Goal: Participate in discussion

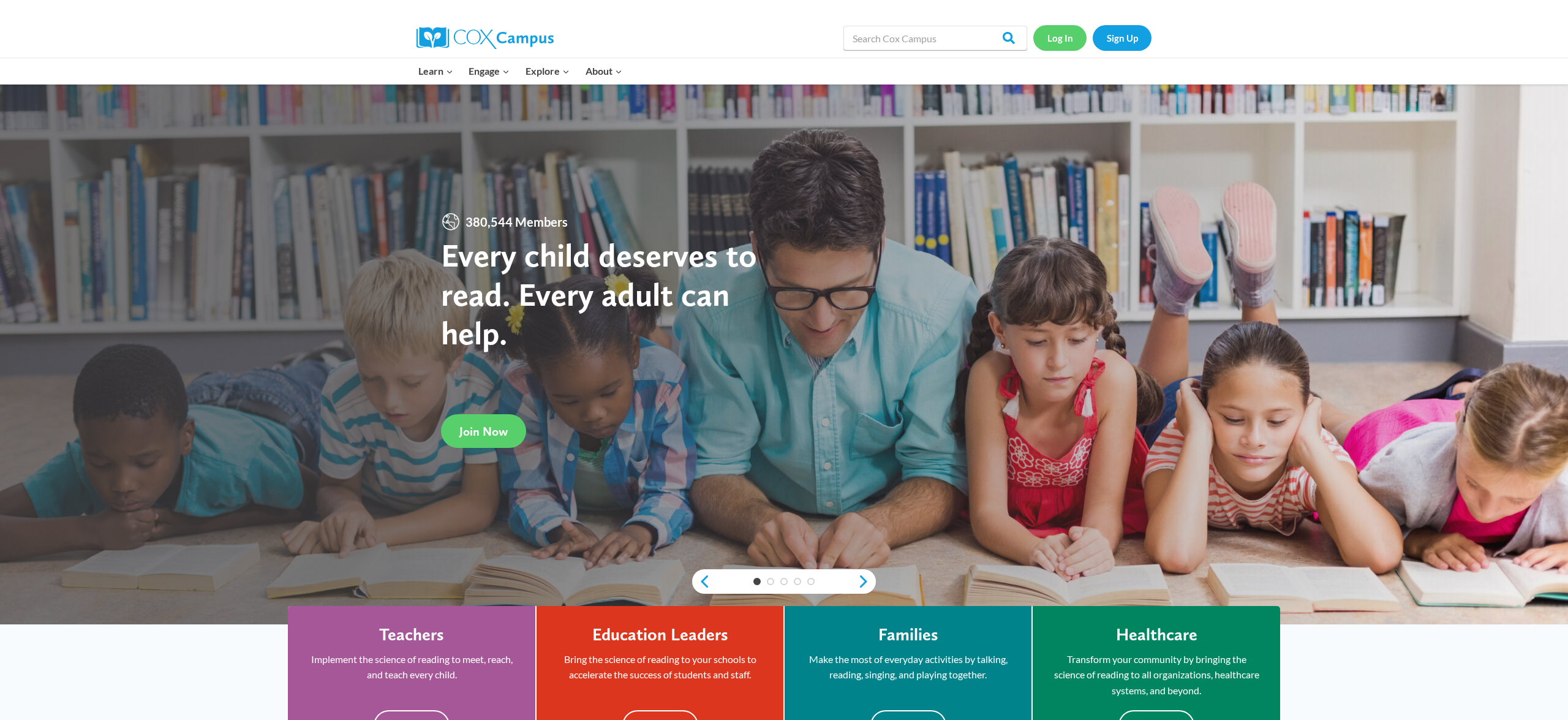
click at [1072, 36] on link "Log In" at bounding box center [1060, 38] width 53 height 25
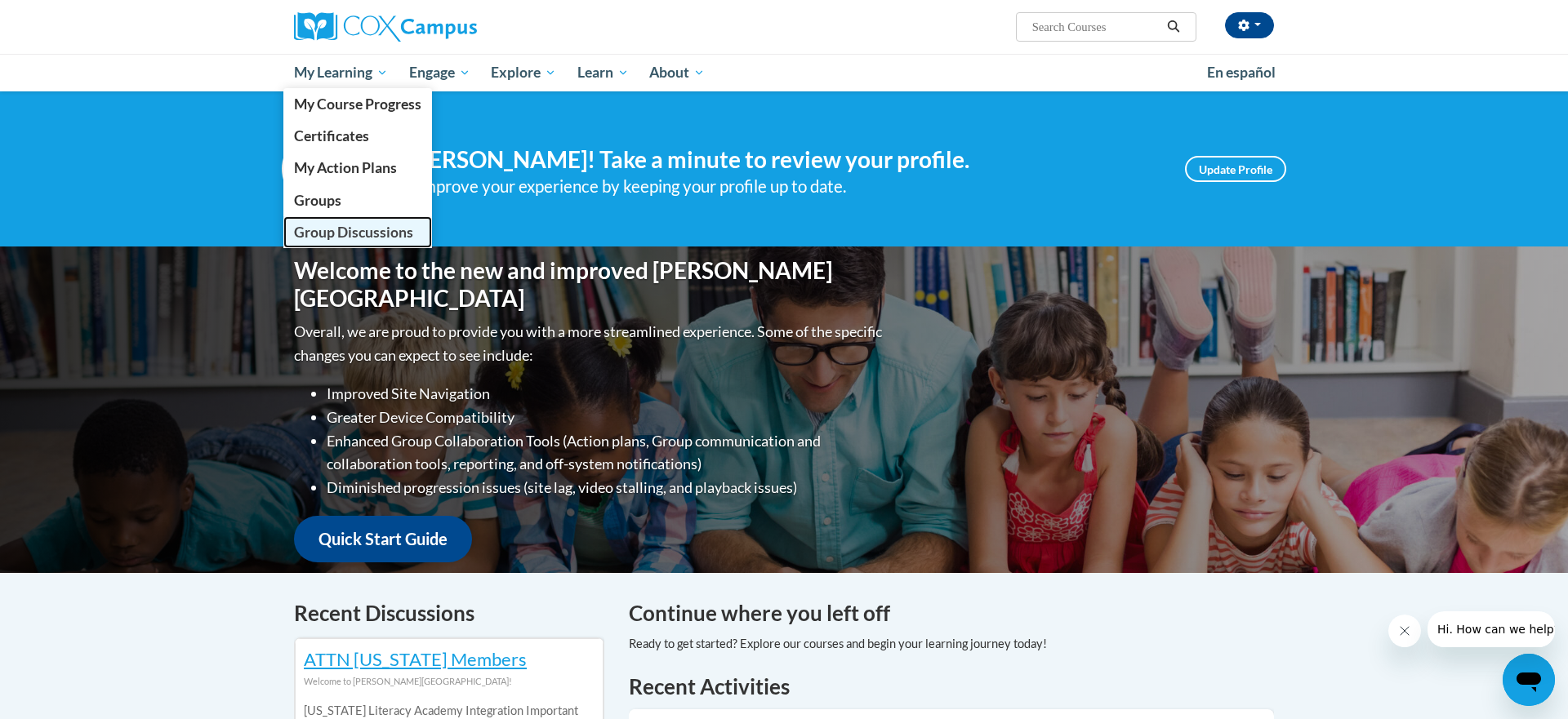
click at [334, 234] on span "Group Discussions" at bounding box center [353, 232] width 119 height 17
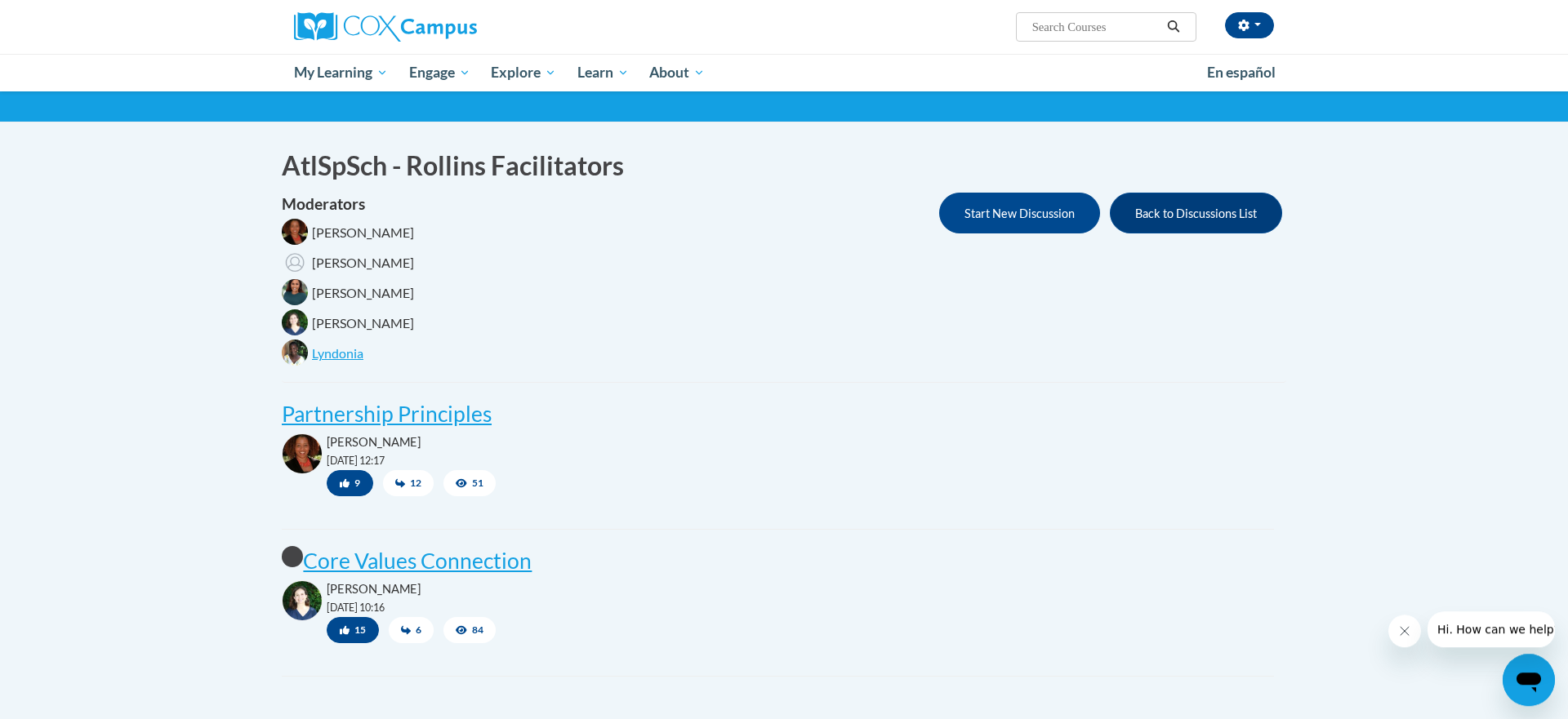
scroll to position [202, 0]
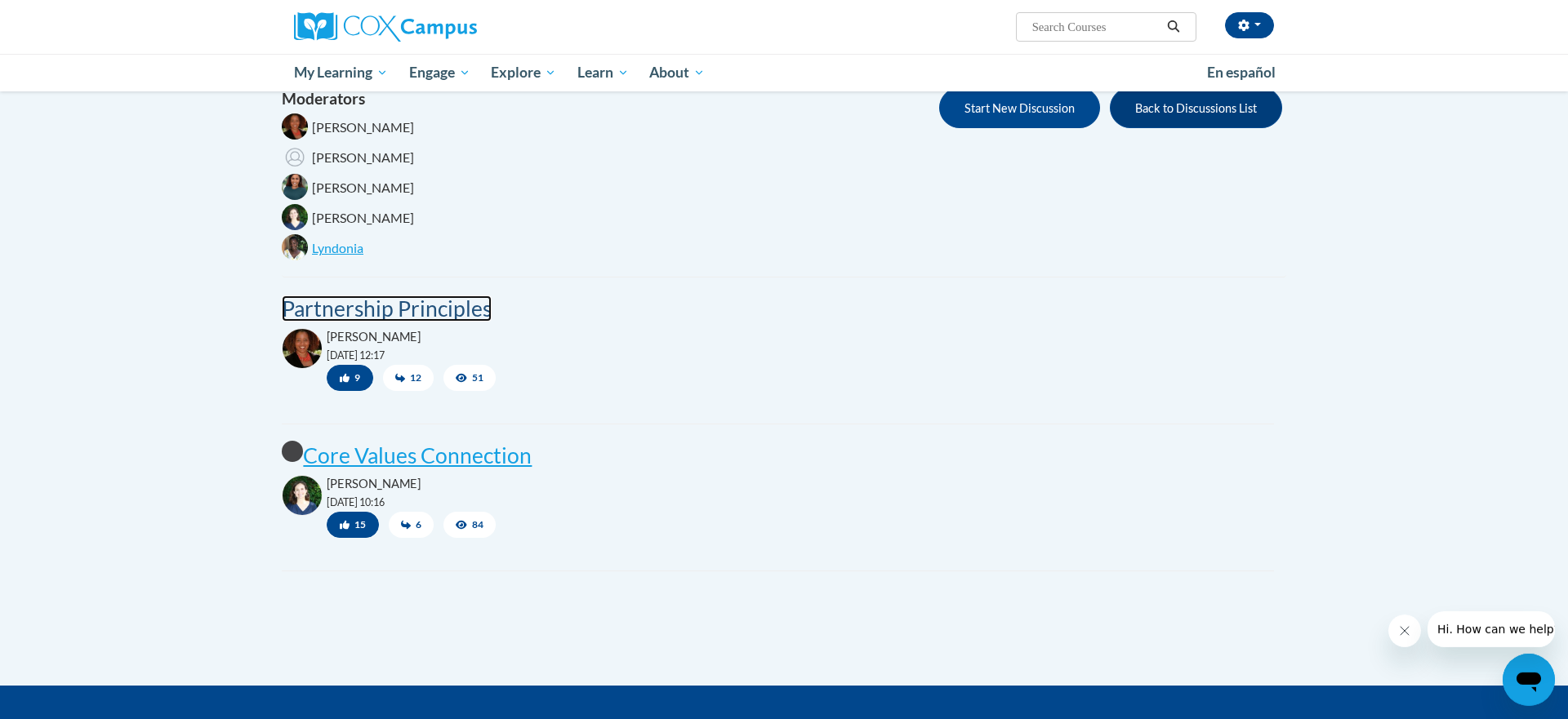
click at [423, 307] on post "Partnership Principles" at bounding box center [386, 309] width 210 height 27
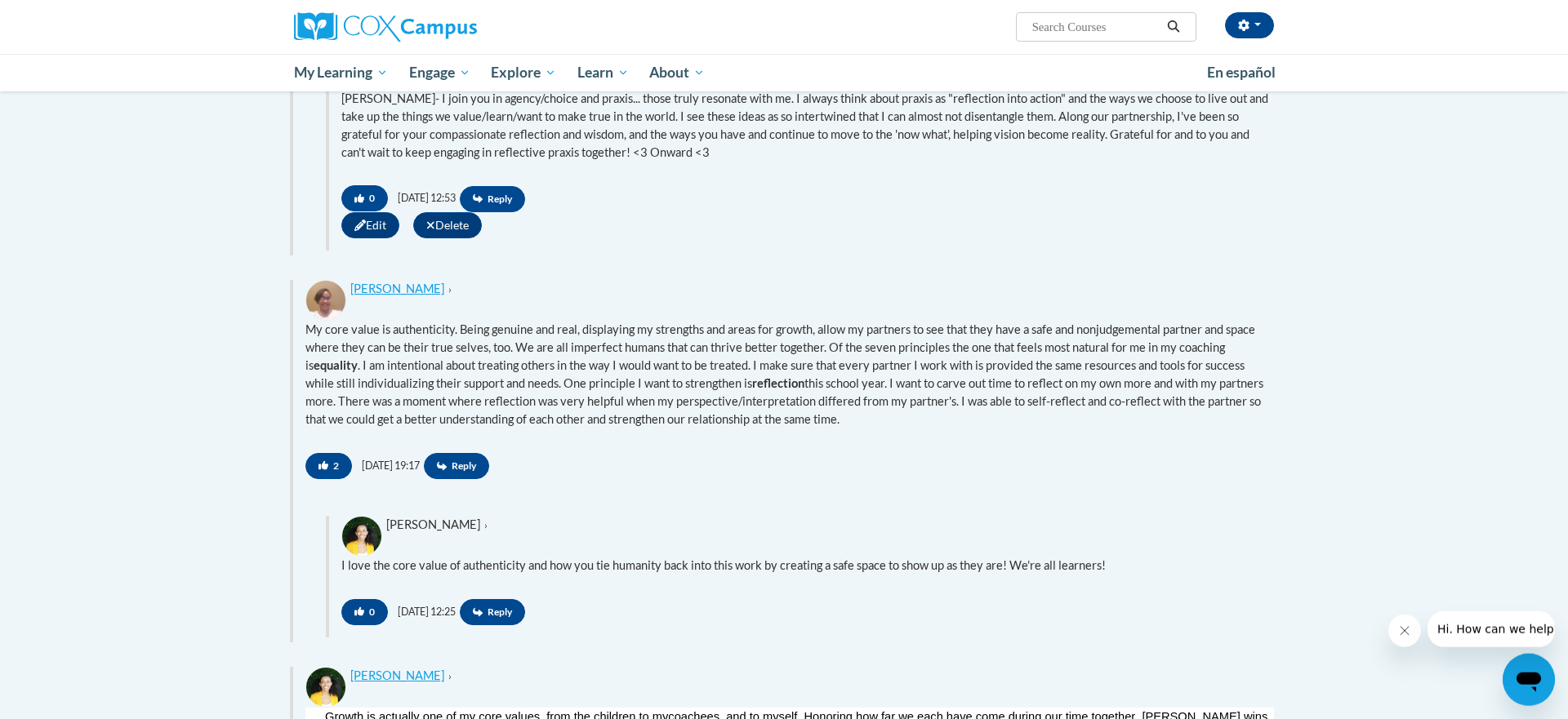
scroll to position [2247, 0]
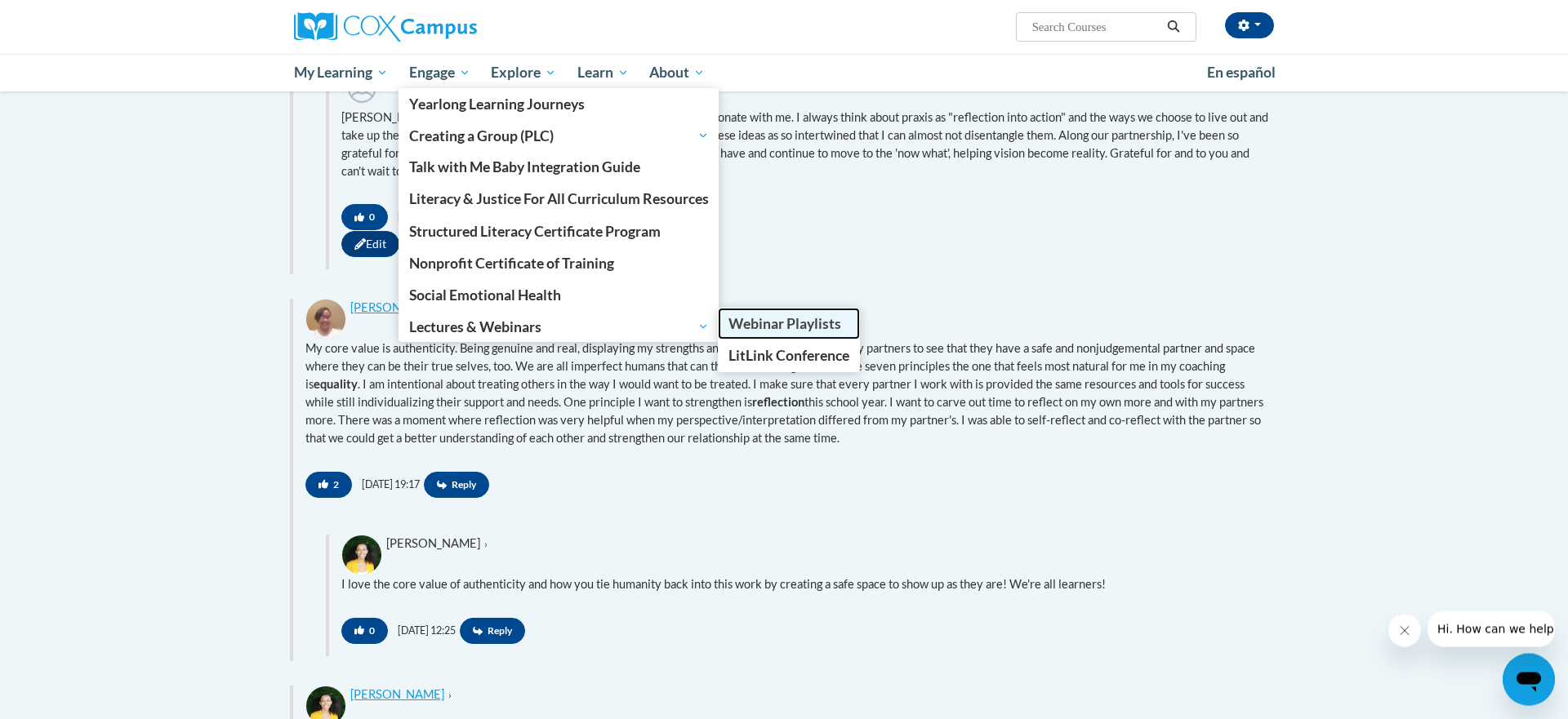
click at [765, 330] on span "Webinar Playlists" at bounding box center [784, 323] width 112 height 17
